Goal: Understand process/instructions: Learn how to perform a task or action

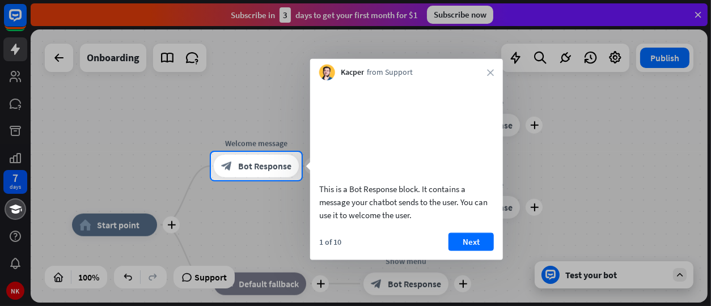
click at [490, 77] on div "Kacper from Support close" at bounding box center [406, 70] width 193 height 22
click at [474, 250] on button "Next" at bounding box center [470, 241] width 45 height 18
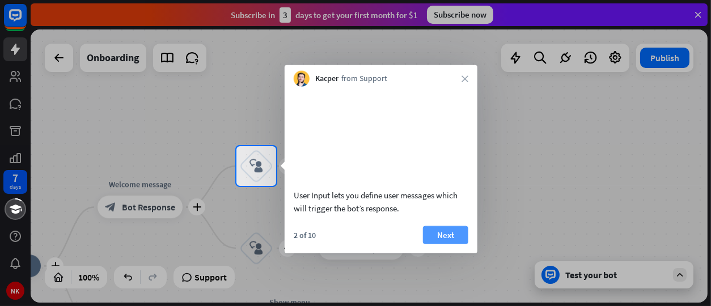
click at [456, 244] on button "Next" at bounding box center [445, 235] width 45 height 18
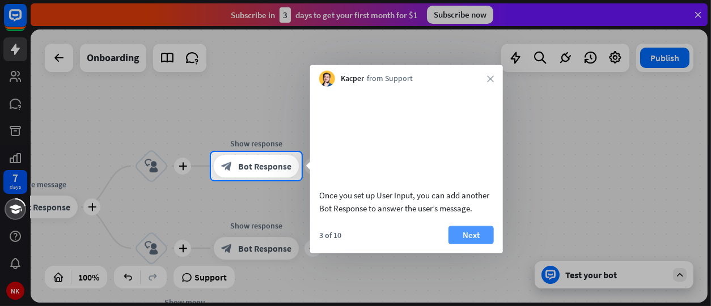
click at [473, 241] on button "Next" at bounding box center [470, 235] width 45 height 18
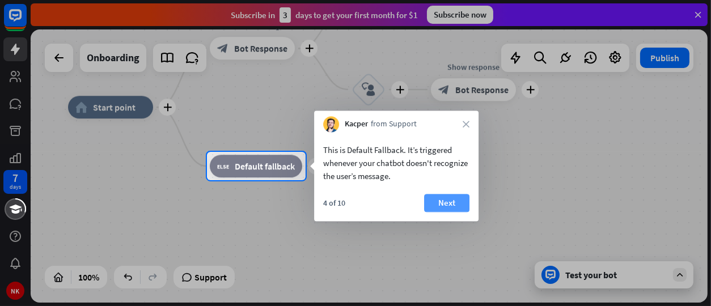
click at [454, 202] on button "Next" at bounding box center [446, 203] width 45 height 18
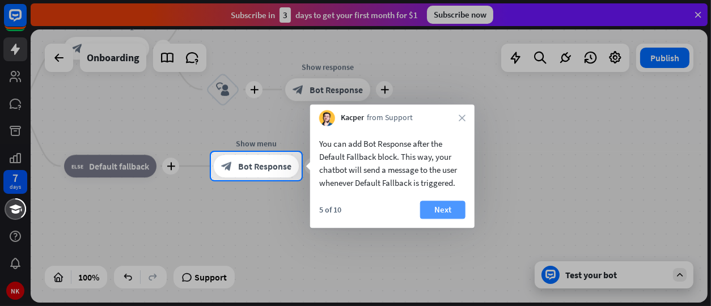
click at [434, 205] on button "Next" at bounding box center [442, 210] width 45 height 18
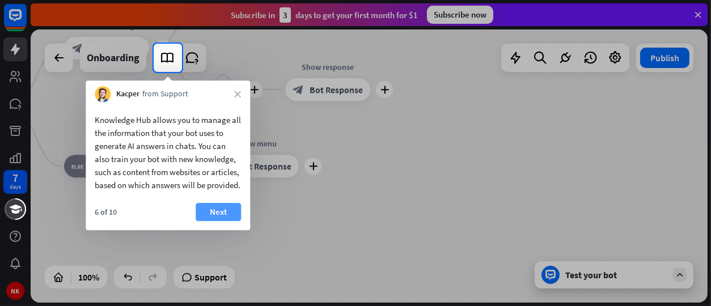
click at [217, 221] on button "Next" at bounding box center [218, 212] width 45 height 18
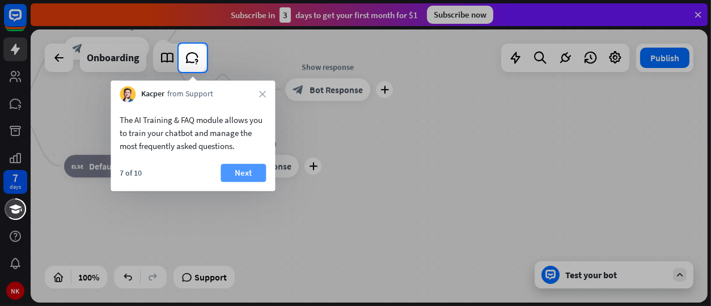
click at [242, 171] on button "Next" at bounding box center [243, 173] width 45 height 18
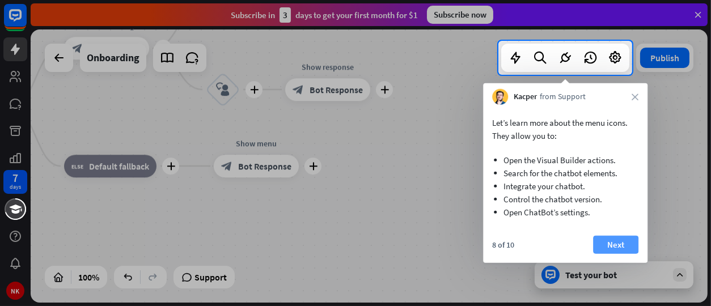
click at [622, 240] on button "Next" at bounding box center [615, 245] width 45 height 18
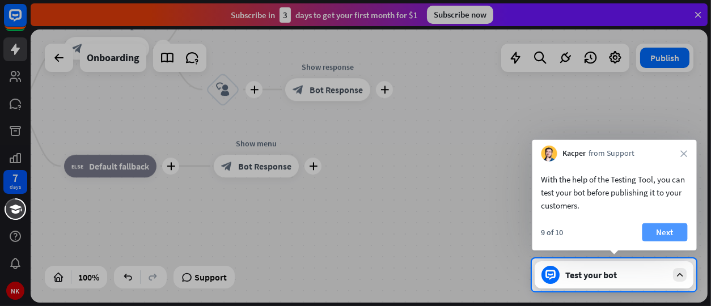
click at [661, 232] on button "Next" at bounding box center [664, 232] width 45 height 18
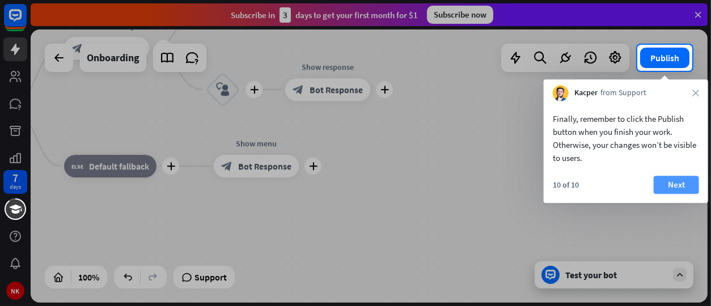
click at [672, 185] on button "Next" at bounding box center [676, 185] width 45 height 18
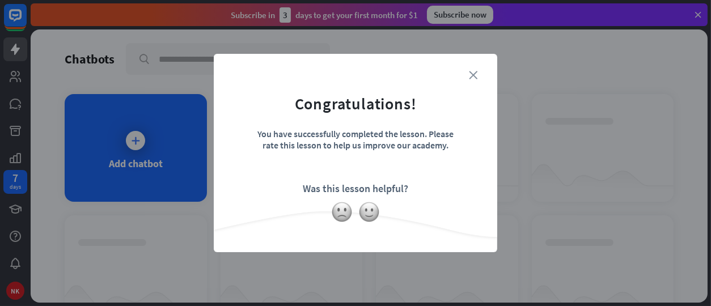
click at [469, 73] on icon "close" at bounding box center [473, 75] width 9 height 9
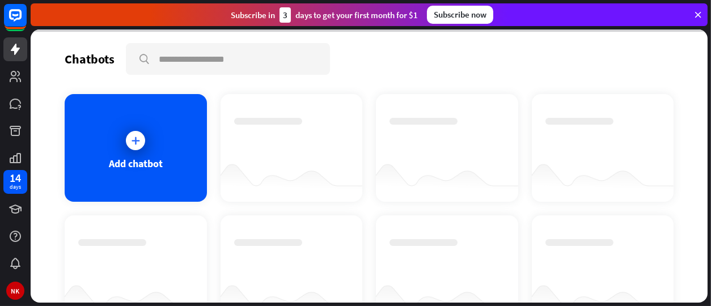
click at [137, 138] on div at bounding box center [369, 165] width 677 height 273
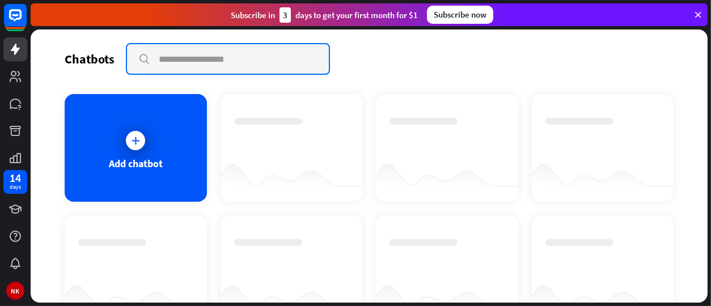
click at [209, 61] on input "text" at bounding box center [228, 58] width 202 height 29
type input "**********"
click at [142, 56] on input "**********" at bounding box center [228, 58] width 202 height 29
click at [249, 65] on input "**********" at bounding box center [228, 58] width 202 height 29
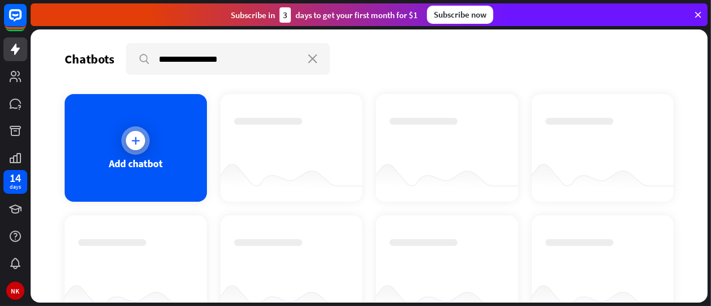
click at [130, 135] on icon at bounding box center [135, 140] width 11 height 11
